Goal: Transaction & Acquisition: Purchase product/service

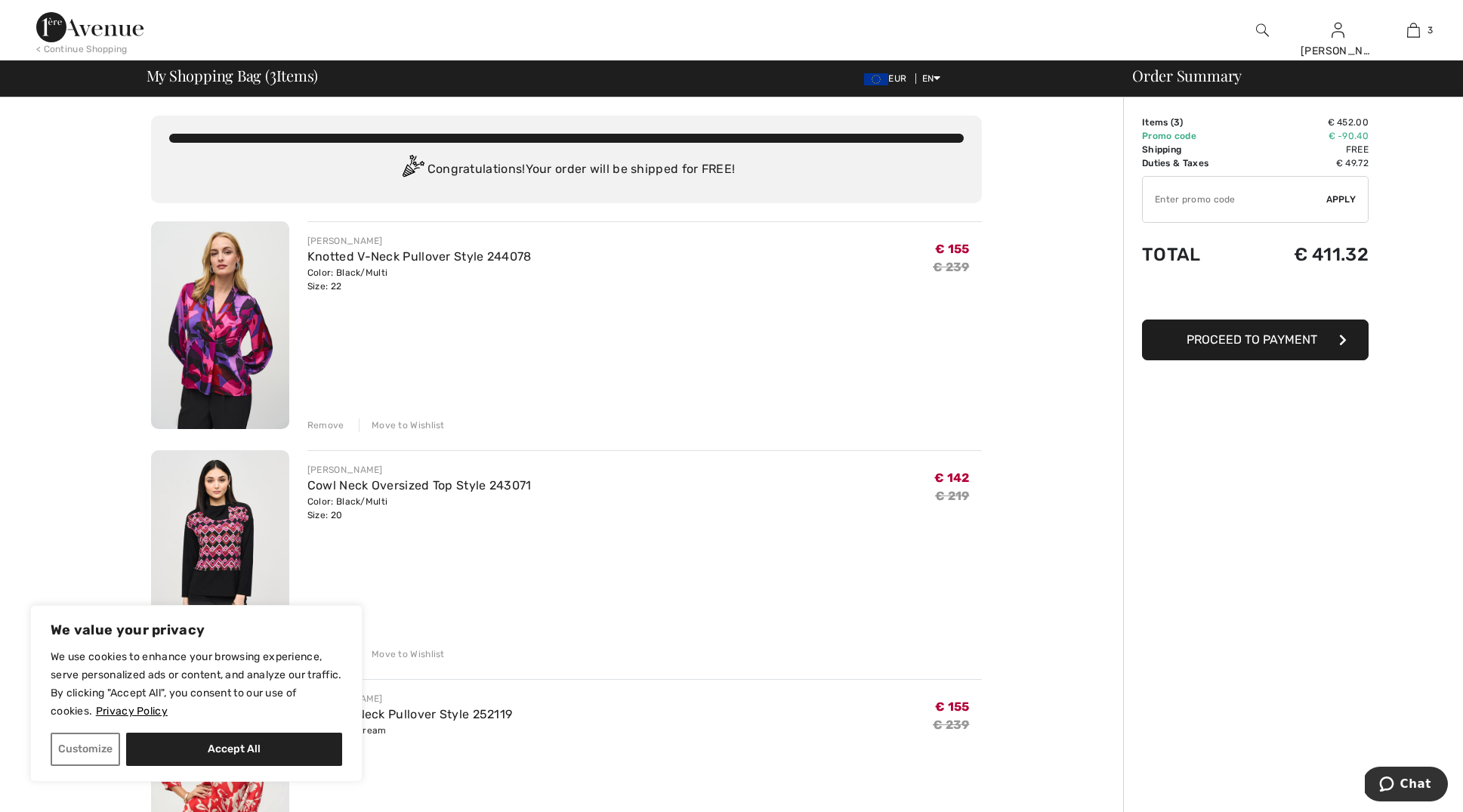
click at [324, 424] on div "Remove" at bounding box center [326, 425] width 37 height 14
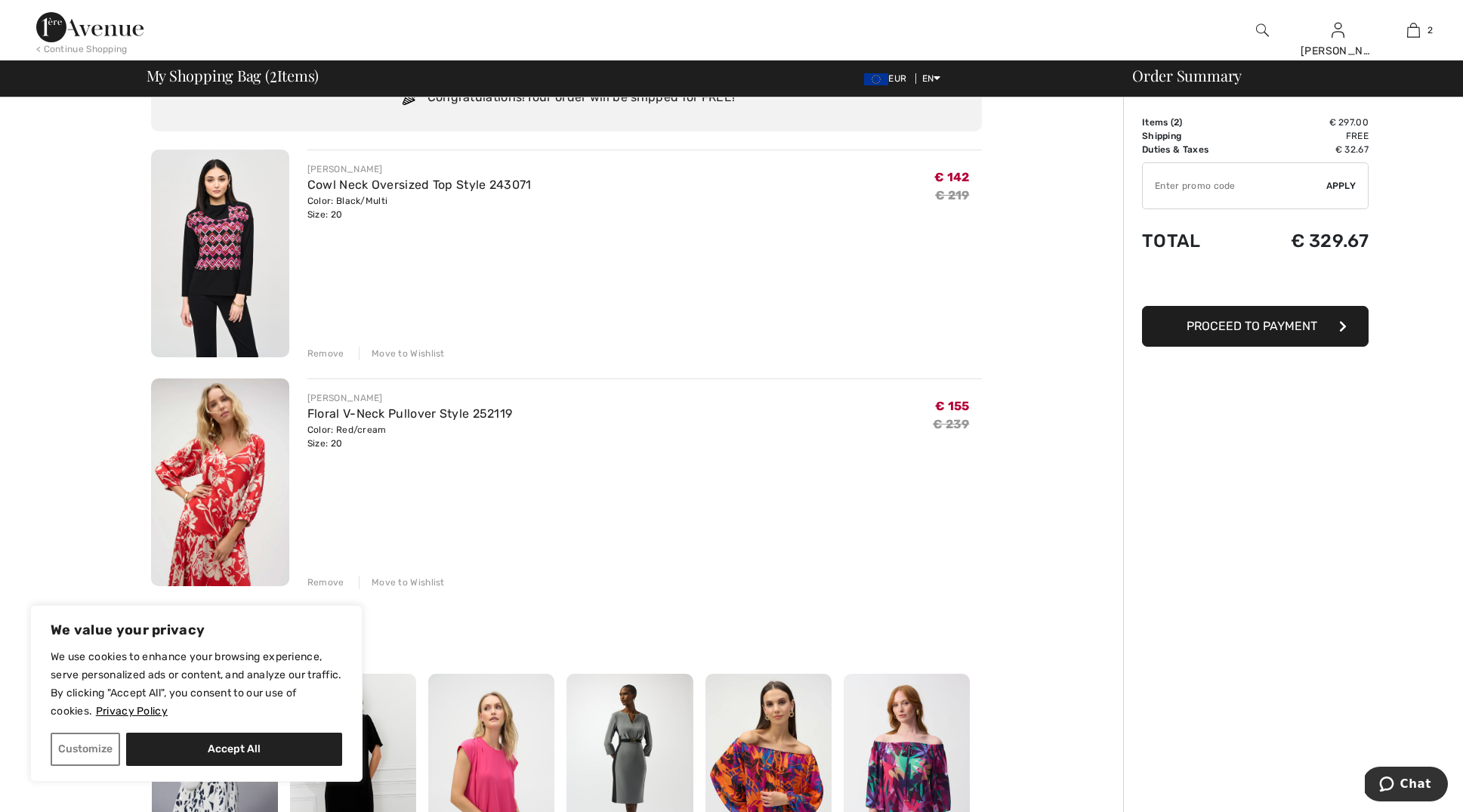
scroll to position [72, 0]
click at [327, 353] on div "Remove" at bounding box center [326, 353] width 37 height 14
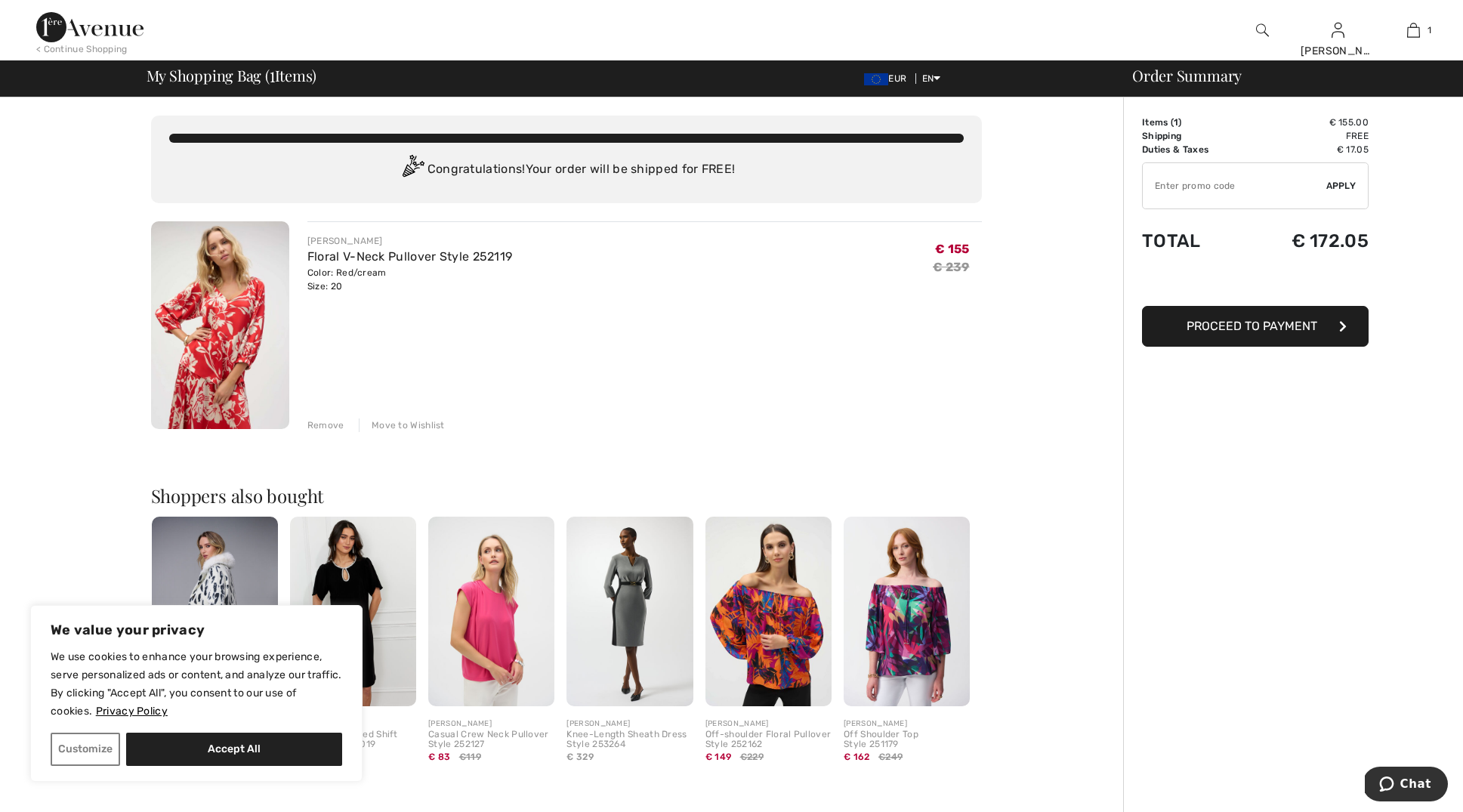
scroll to position [0, 0]
click at [207, 749] on button "Accept All" at bounding box center [234, 749] width 216 height 34
checkbox input "true"
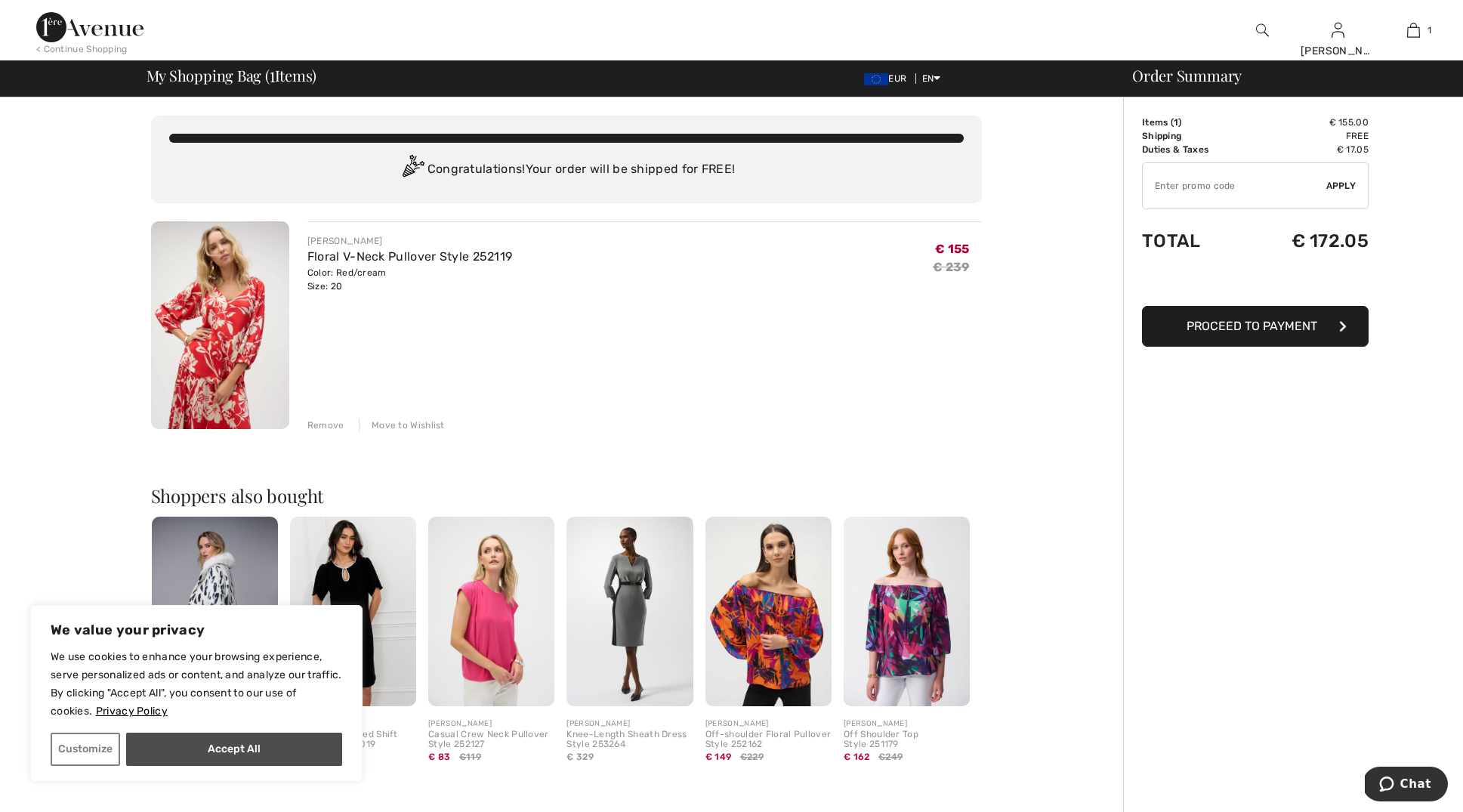
checkbox input "true"
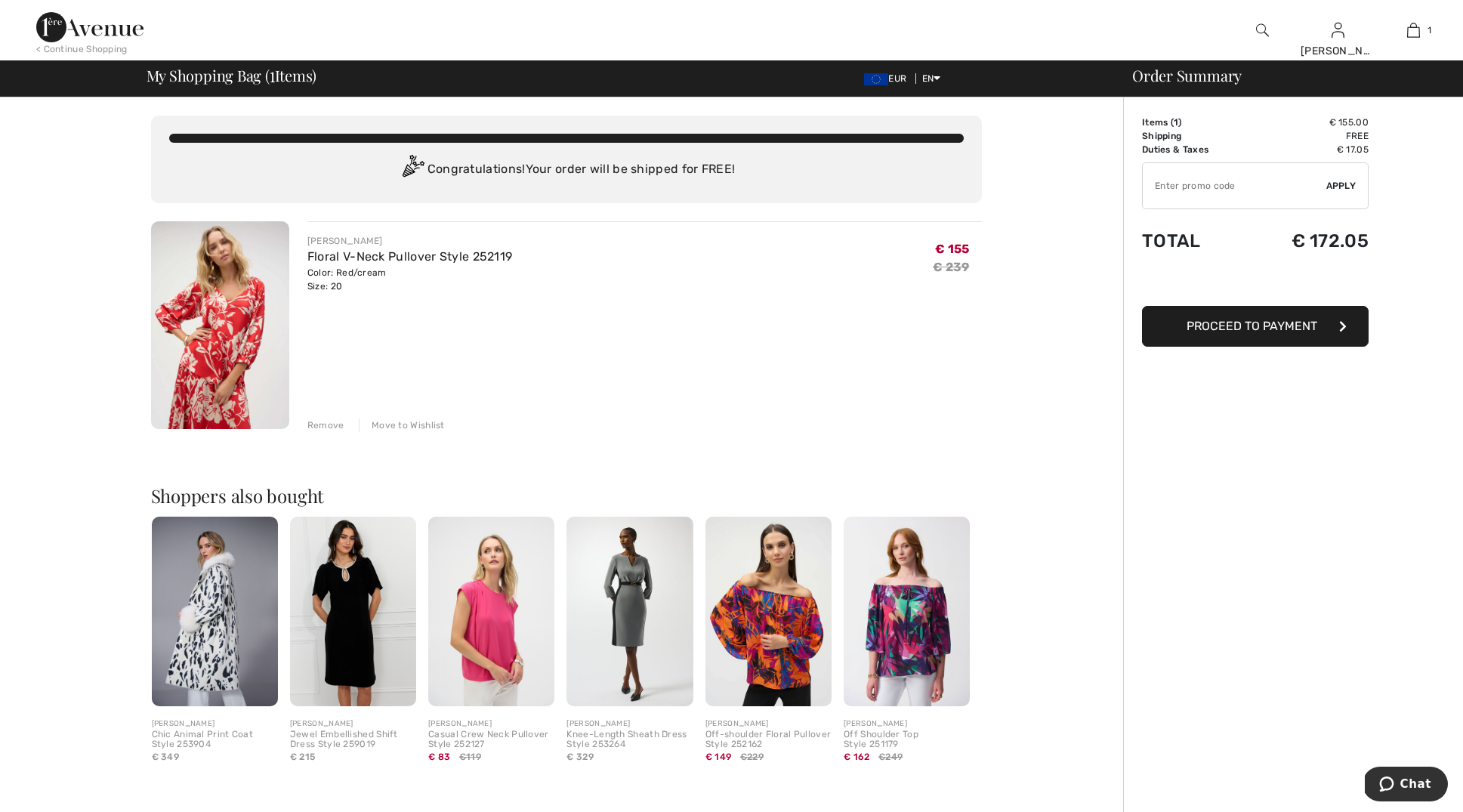
click at [1206, 183] on input "TEXT" at bounding box center [1235, 185] width 184 height 46
type input "EXTRA20"
click at [1340, 186] on span "Apply" at bounding box center [1341, 186] width 30 height 14
